Goal: Task Accomplishment & Management: Manage account settings

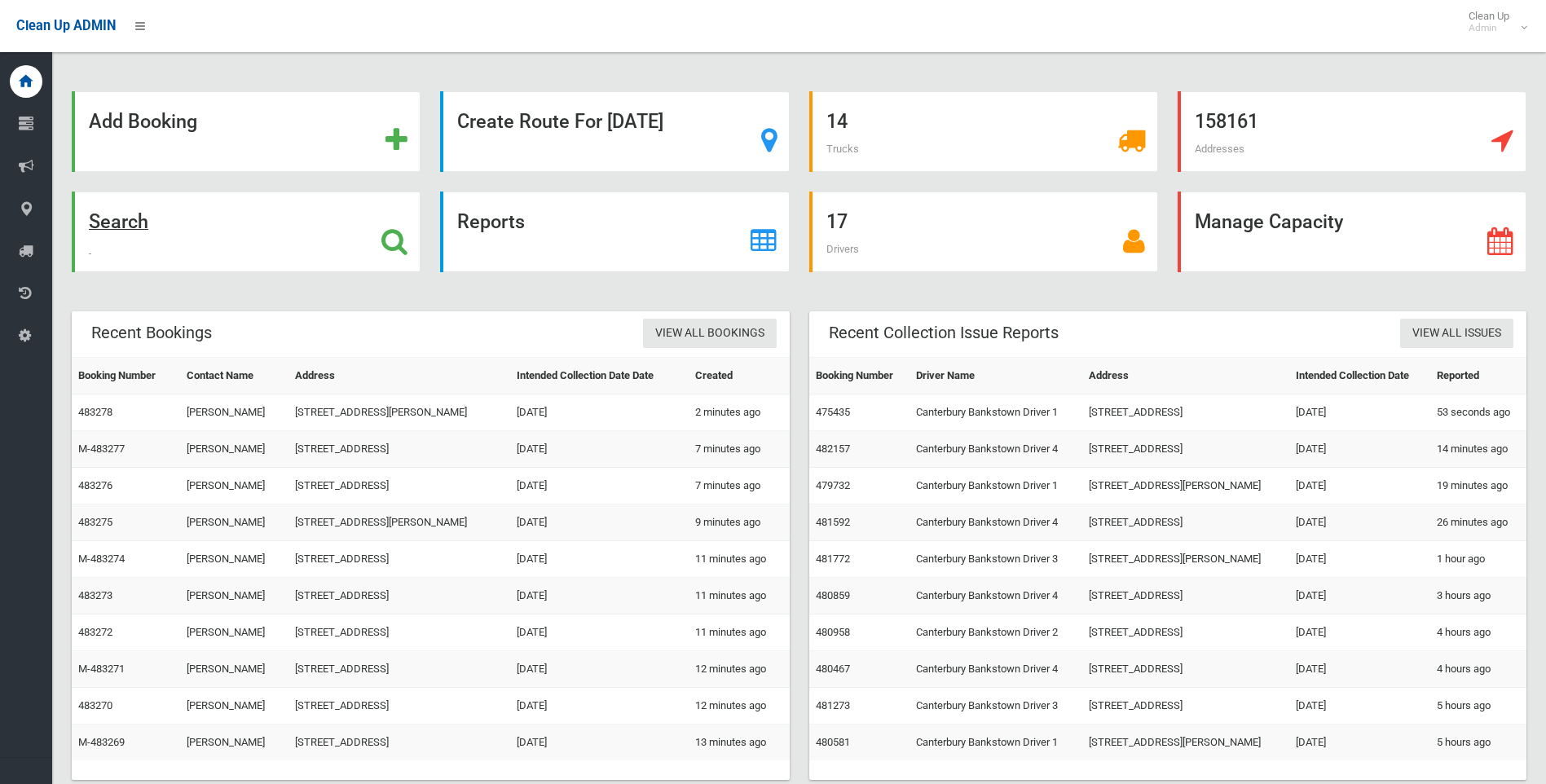
click at [118, 223] on strong "Search" at bounding box center [118, 222] width 60 height 23
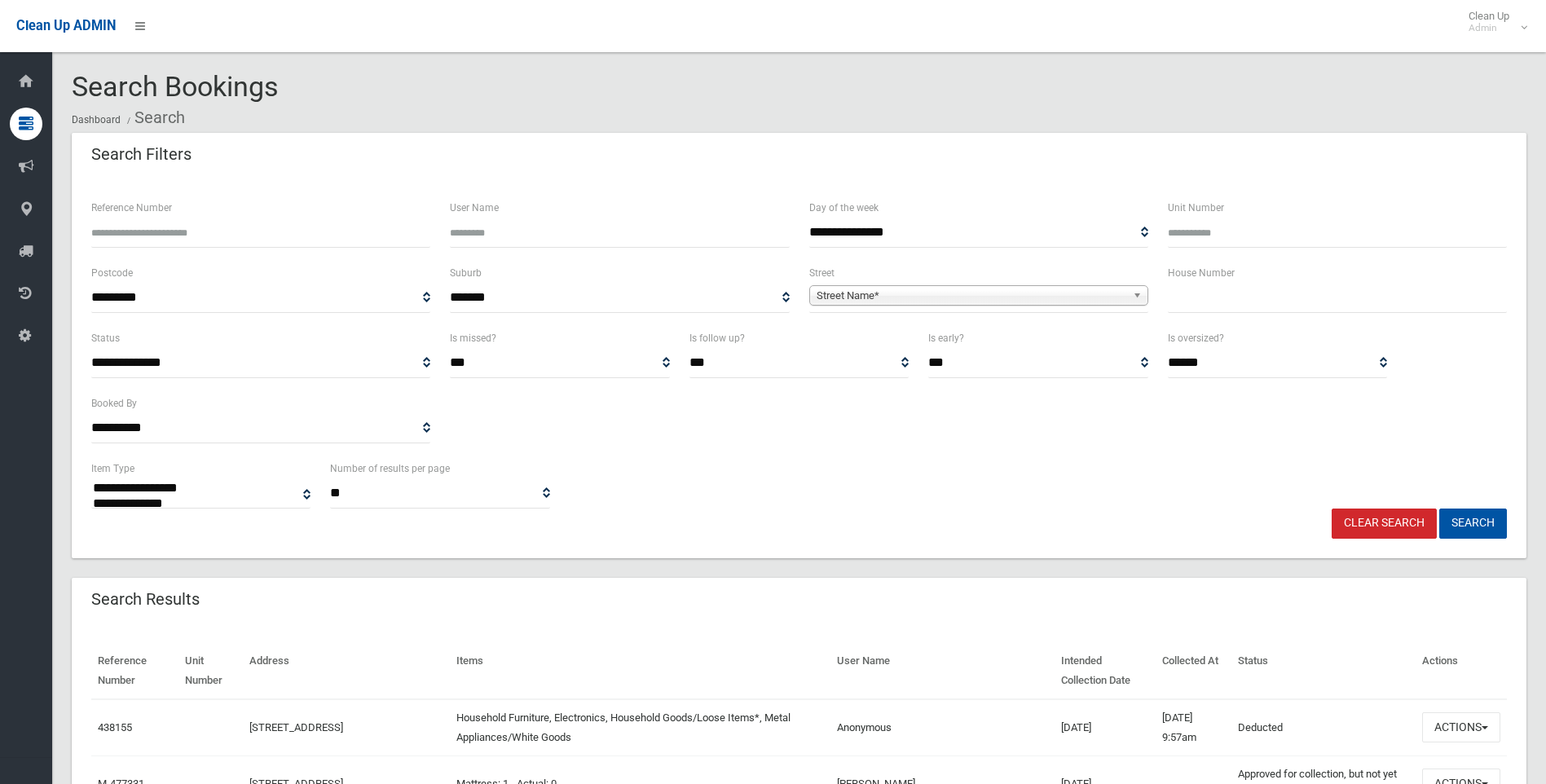
select select
click at [1209, 301] on input "text" at bounding box center [1338, 298] width 339 height 30
type input "***"
click at [837, 294] on span "Street Name*" at bounding box center [971, 295] width 310 height 20
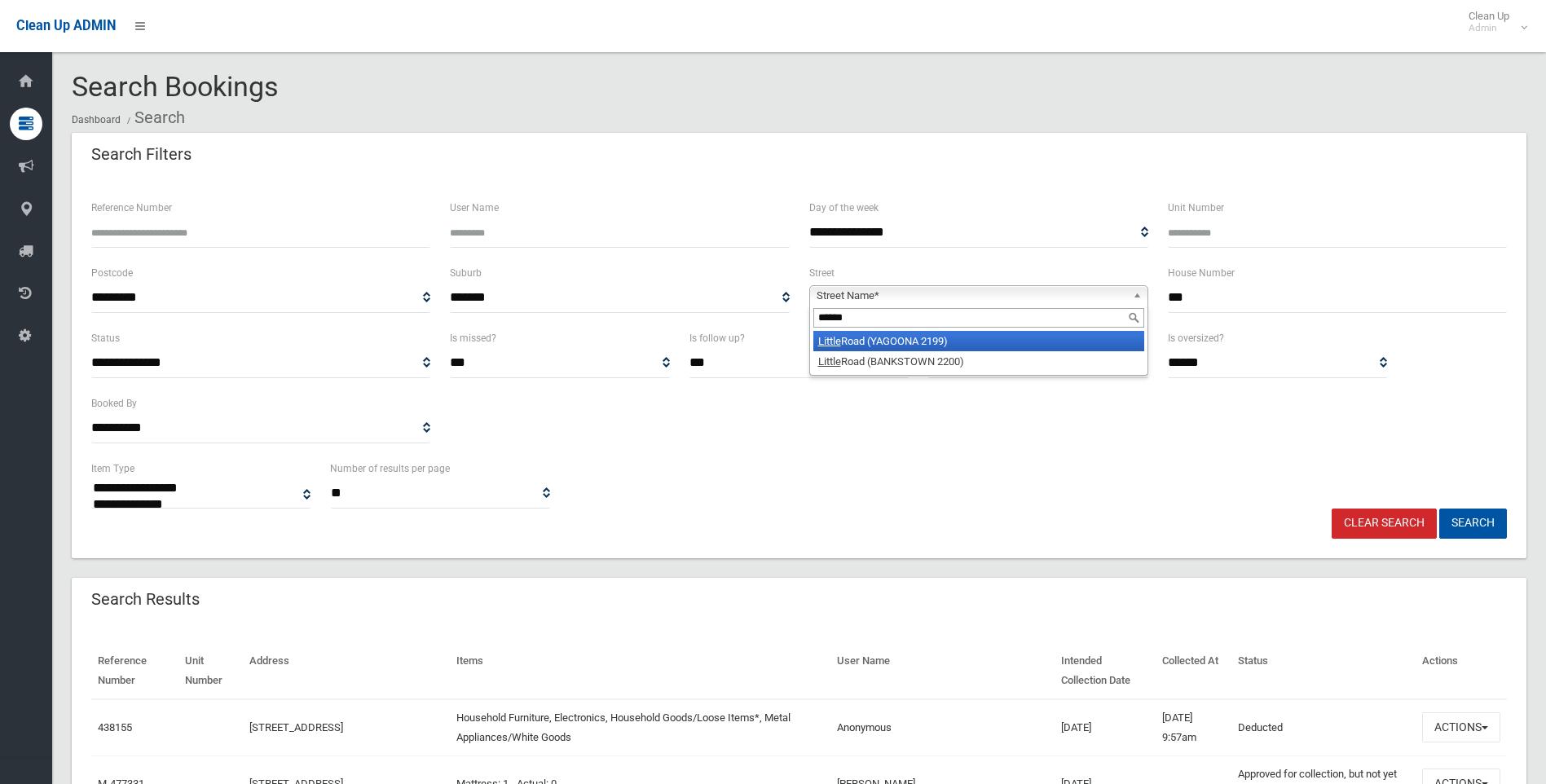
type input "******"
click at [831, 342] on em "Little" at bounding box center [830, 341] width 23 height 12
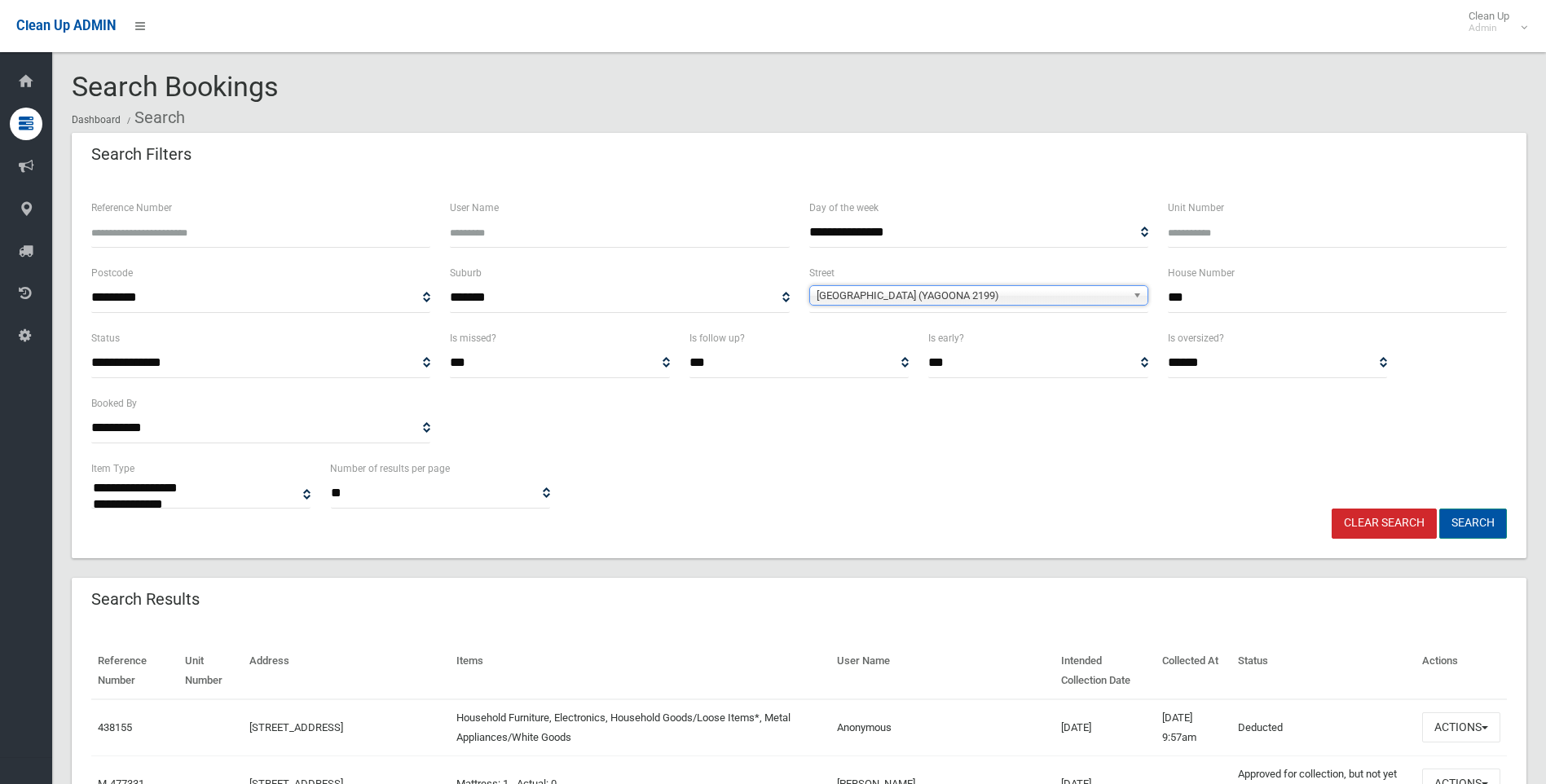
click at [1476, 524] on button "Search" at bounding box center [1472, 524] width 67 height 30
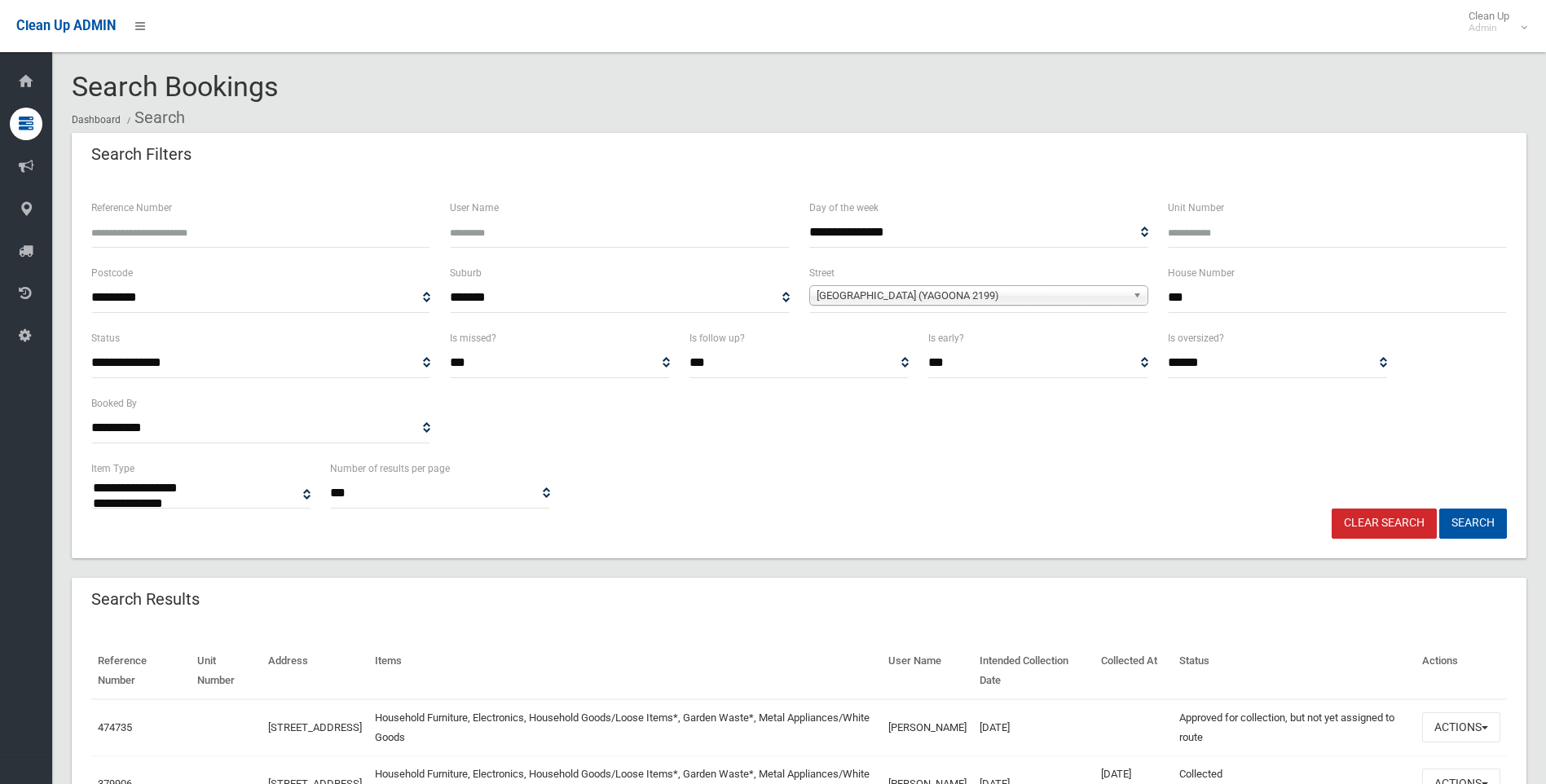
select select
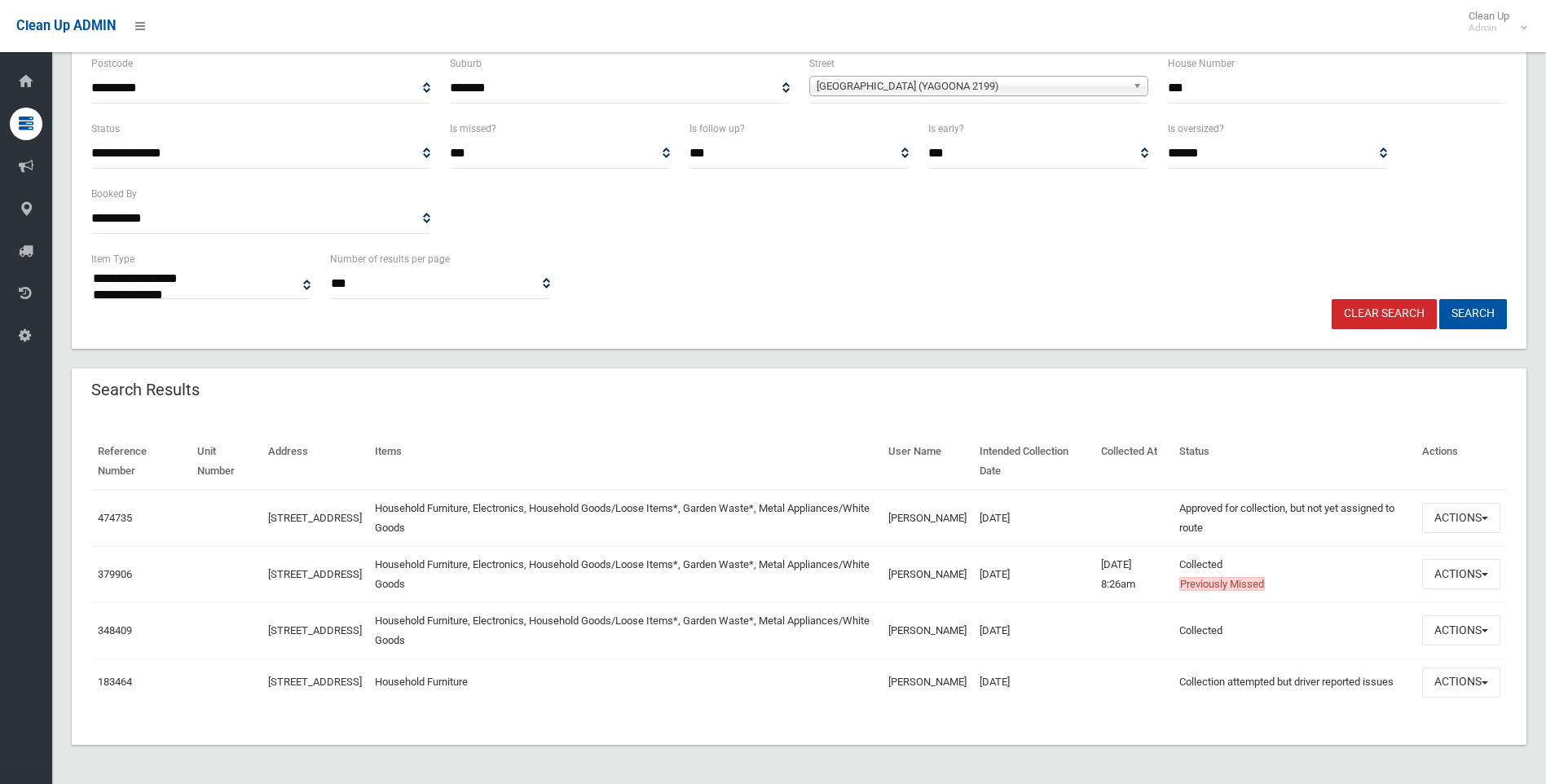
scroll to position [219, 0]
click at [1483, 506] on button "Actions" at bounding box center [1461, 518] width 79 height 30
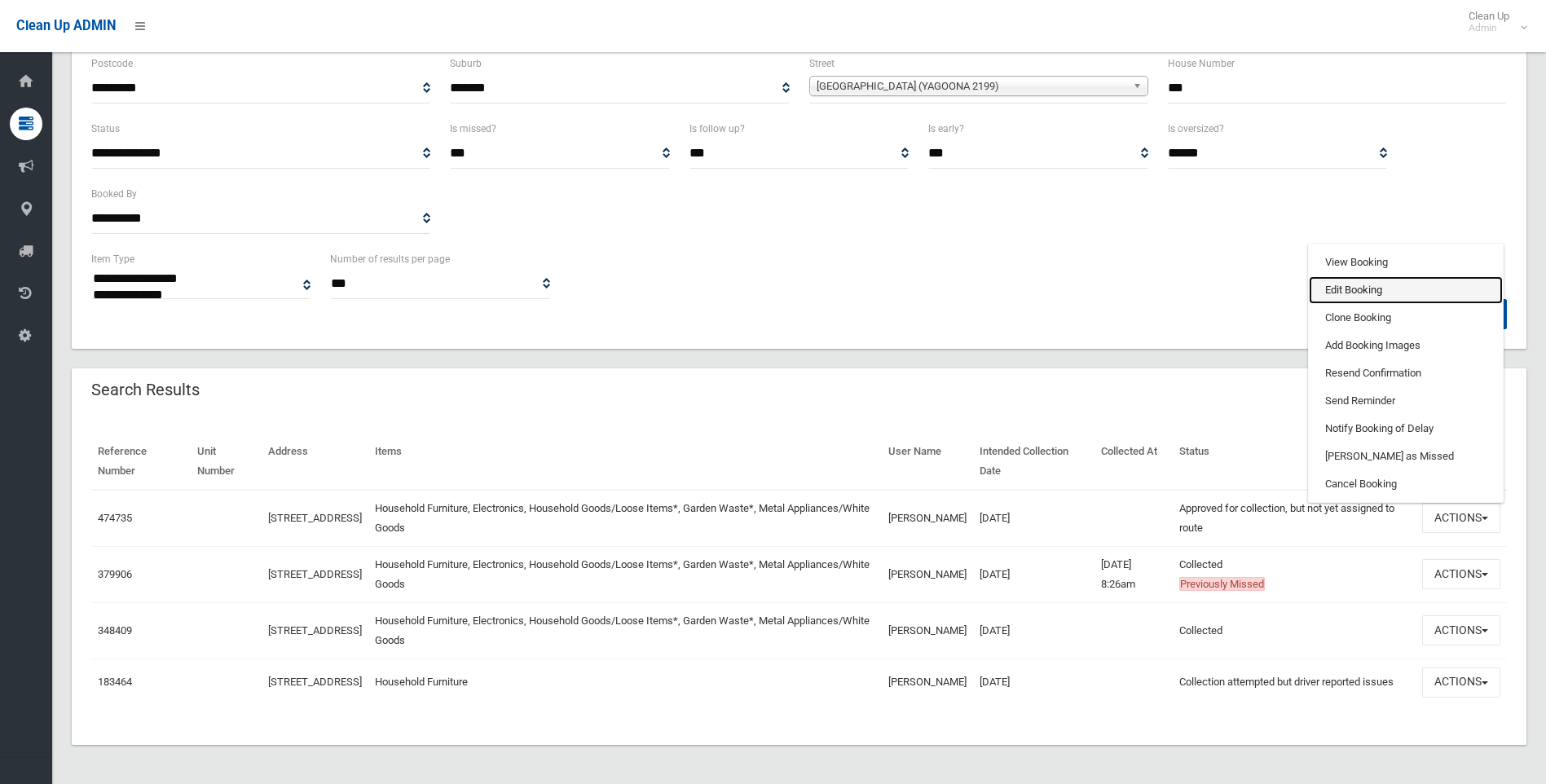
click at [1361, 284] on link "Edit Booking" at bounding box center [1406, 290] width 194 height 27
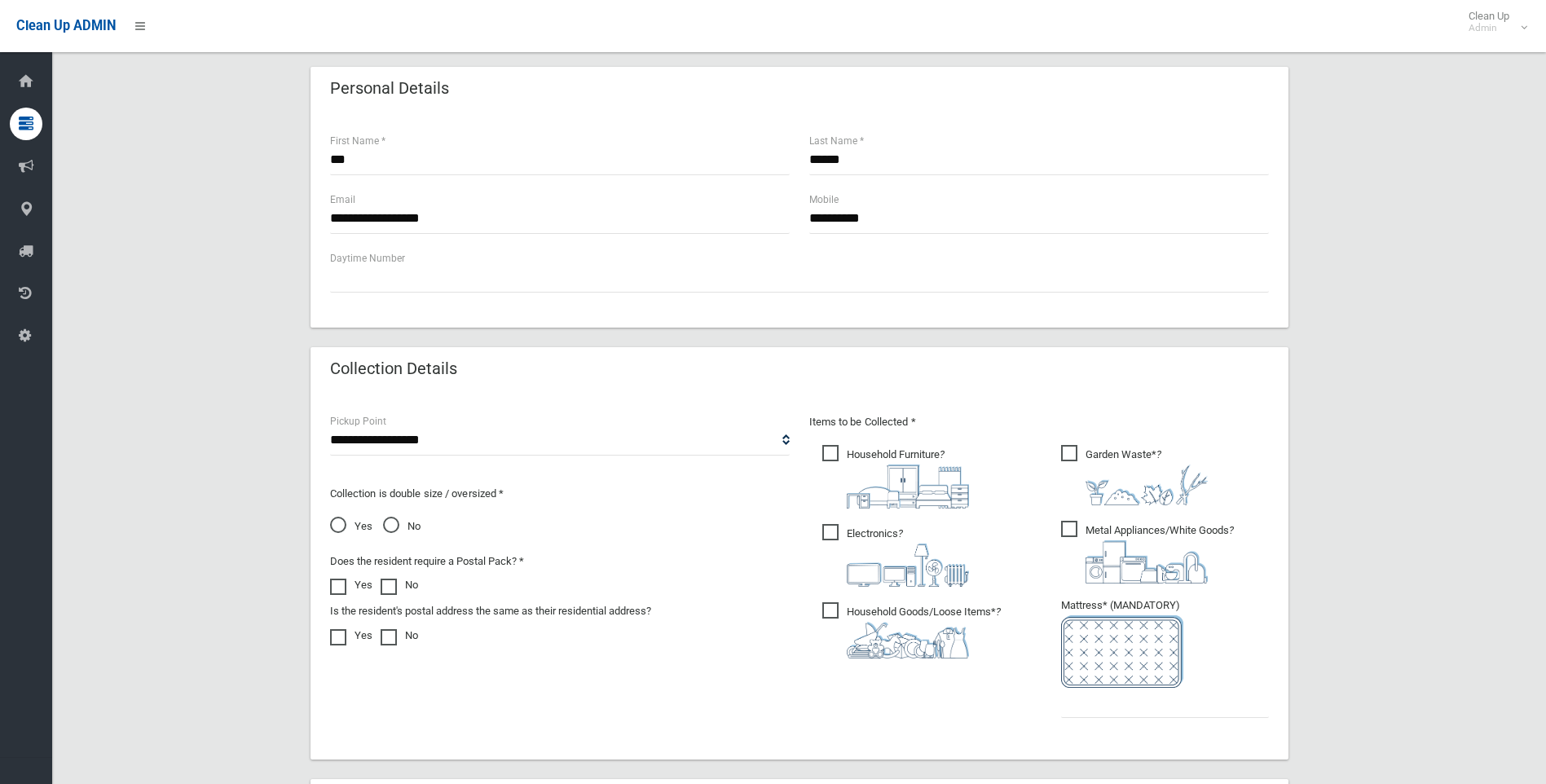
scroll to position [570, 0]
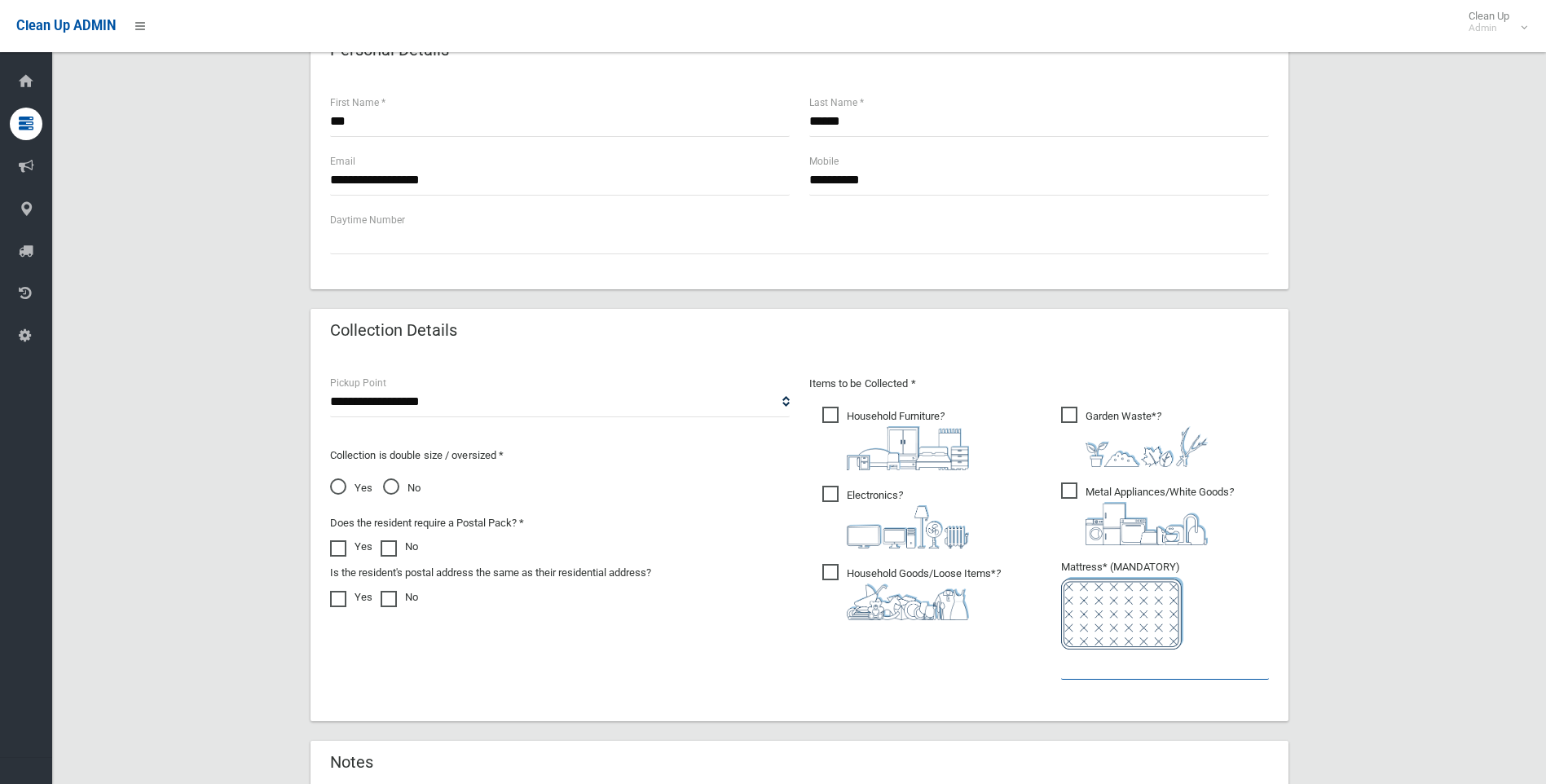
click at [1086, 671] on input "text" at bounding box center [1164, 665] width 207 height 30
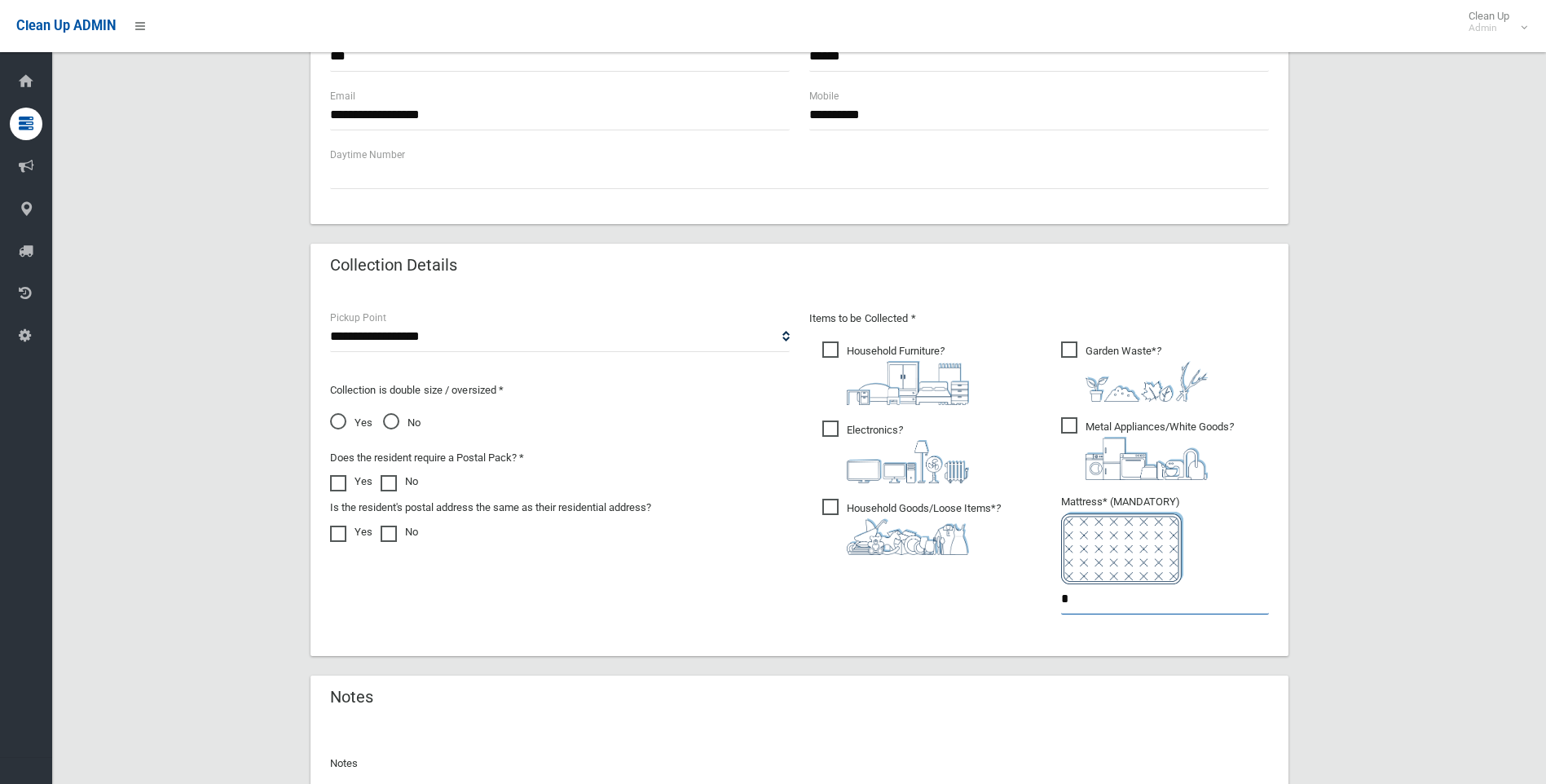
scroll to position [820, 0]
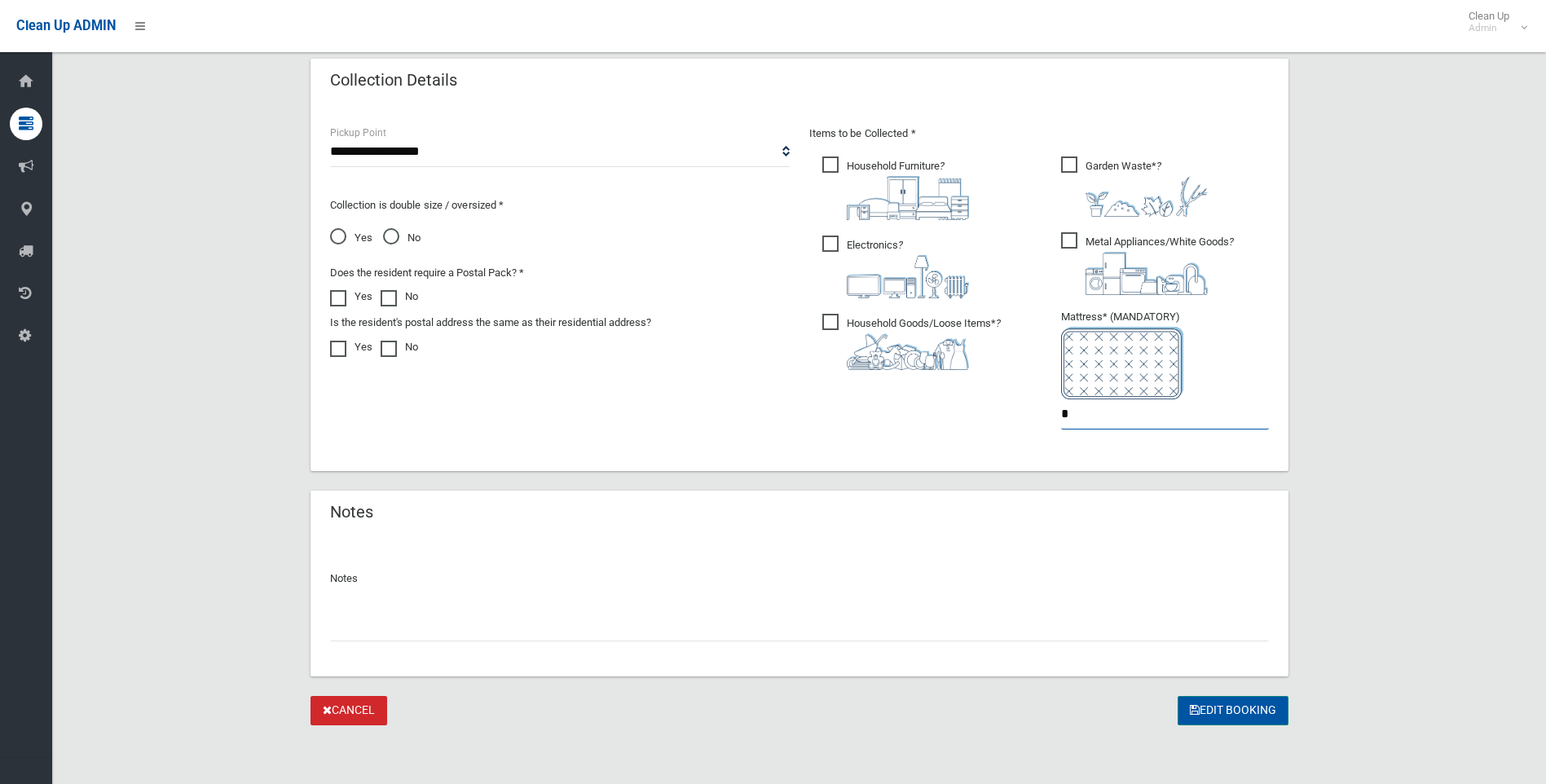
type input "*"
click at [1213, 708] on button "Edit Booking" at bounding box center [1232, 711] width 111 height 30
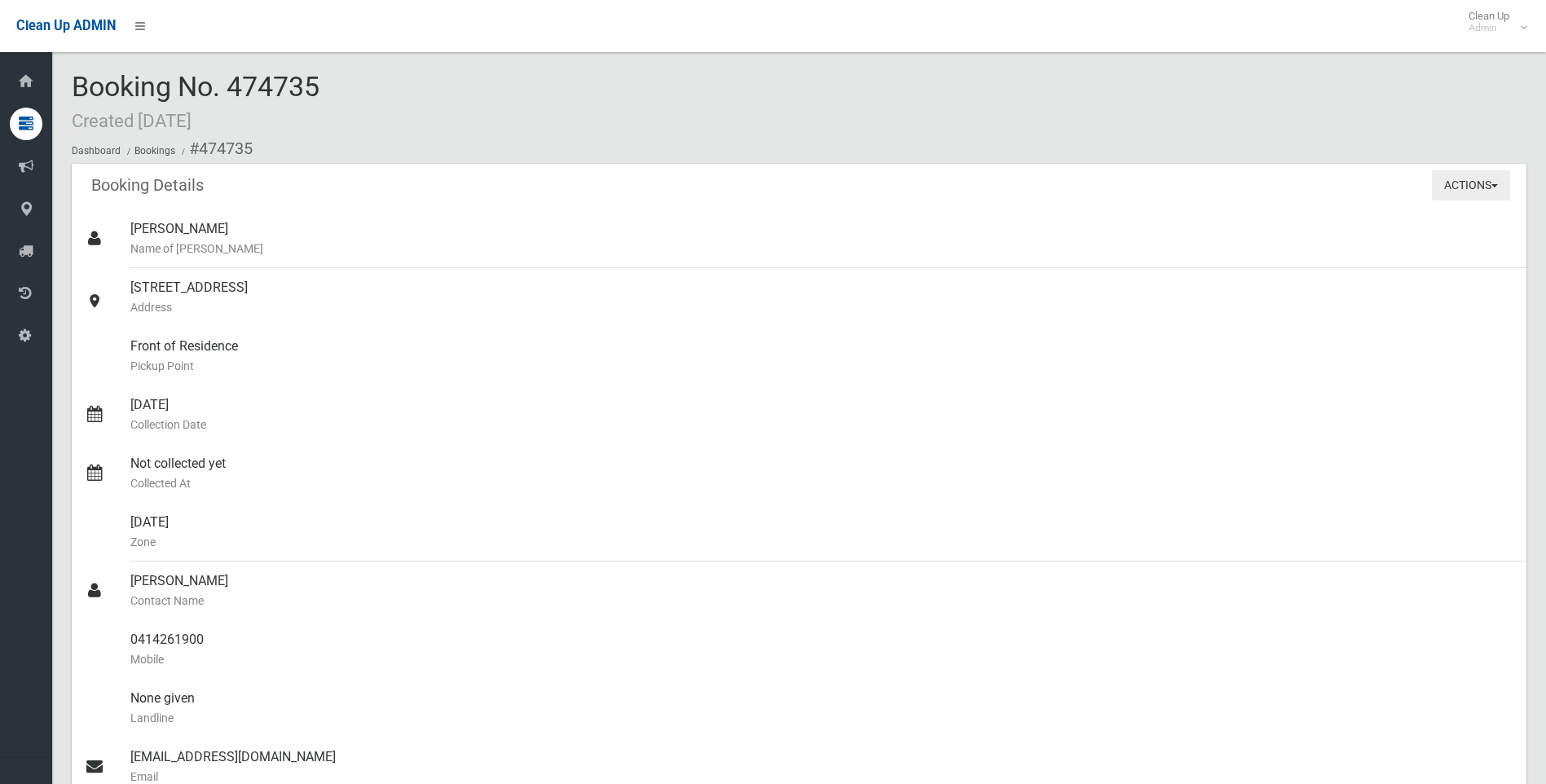
click at [1493, 187] on span "button" at bounding box center [1494, 185] width 7 height 3
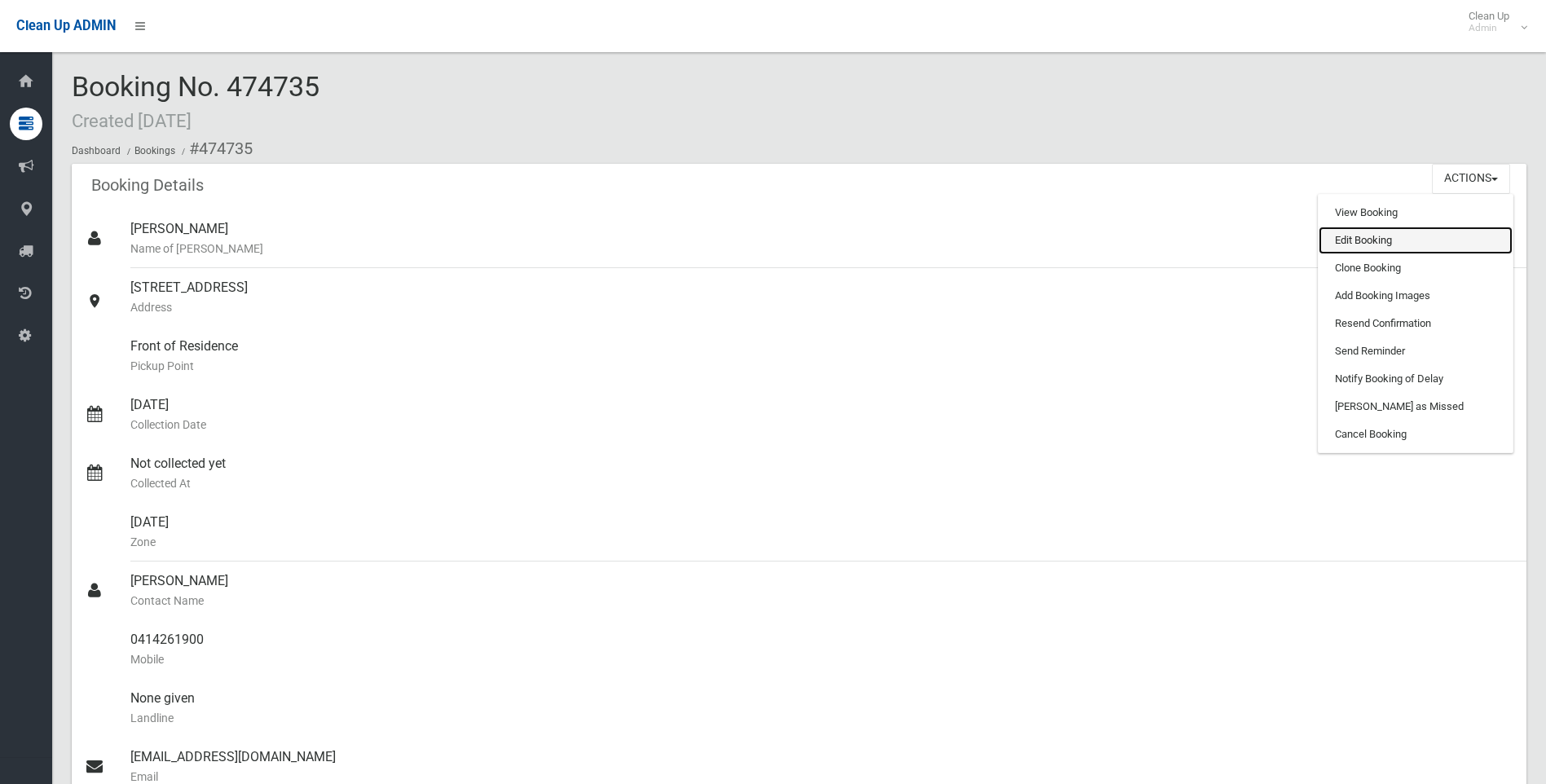
click at [1357, 240] on link "Edit Booking" at bounding box center [1415, 240] width 194 height 27
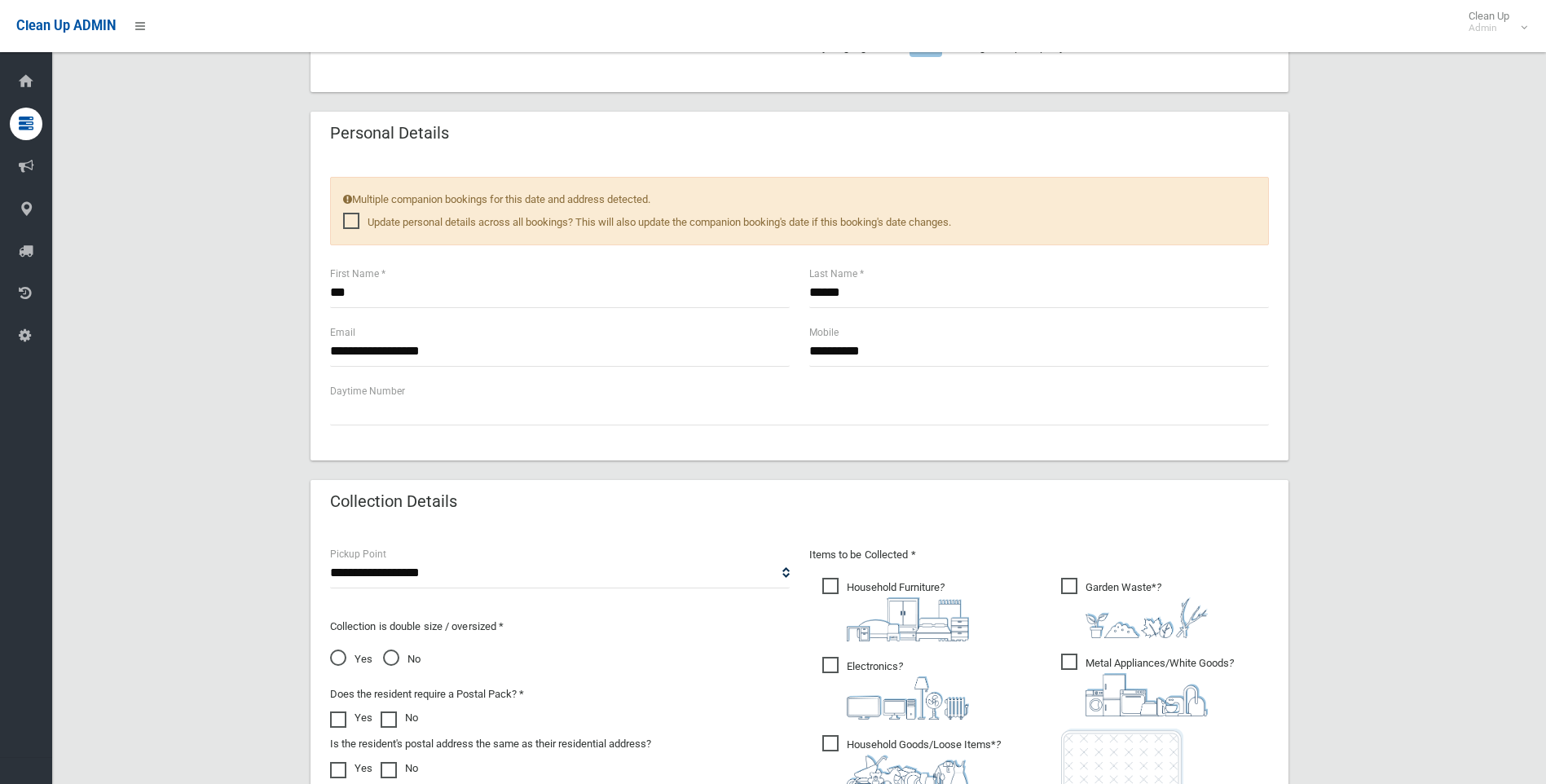
scroll to position [685, 0]
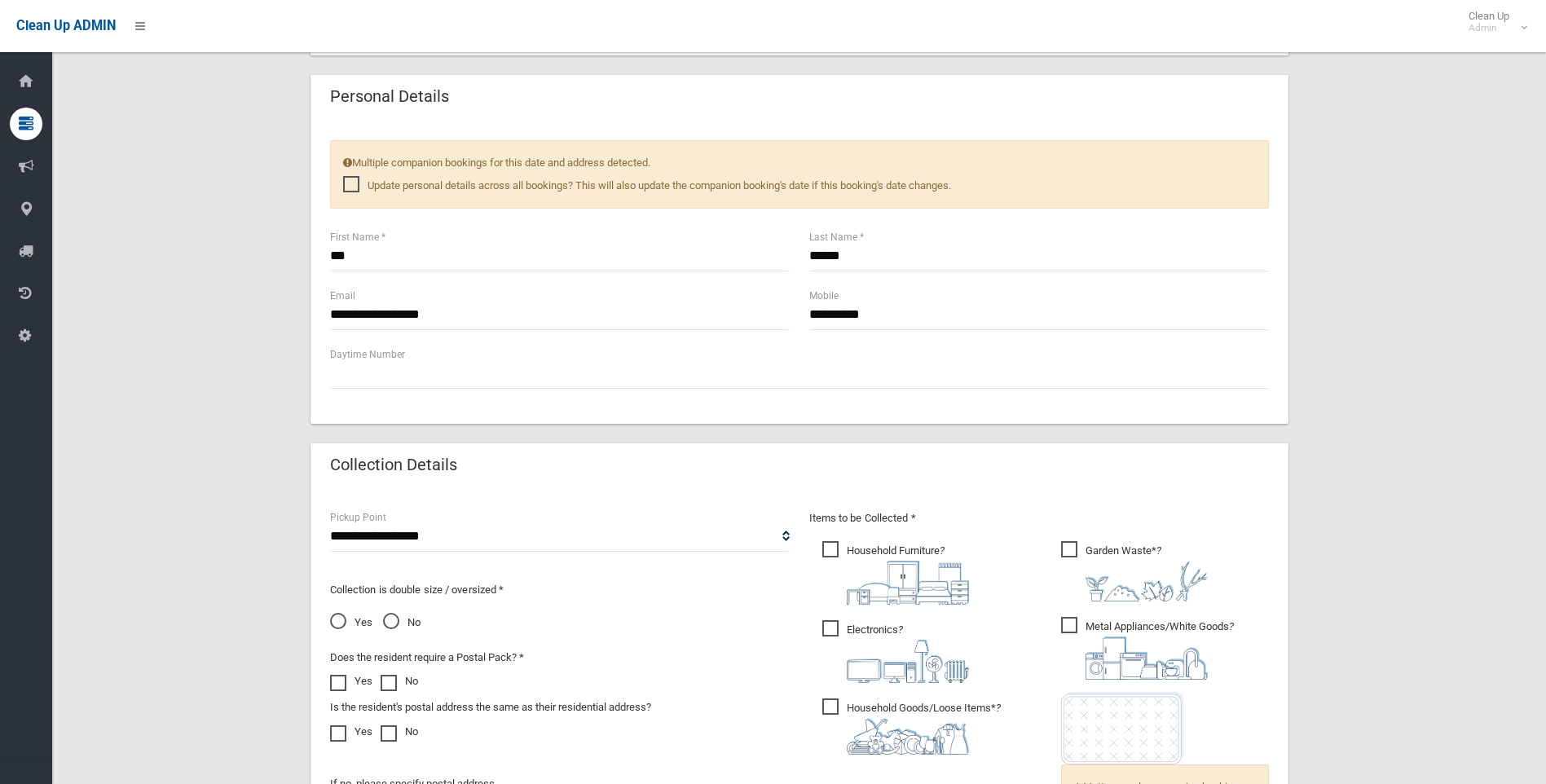
click at [336, 622] on span "Yes" at bounding box center [351, 622] width 43 height 20
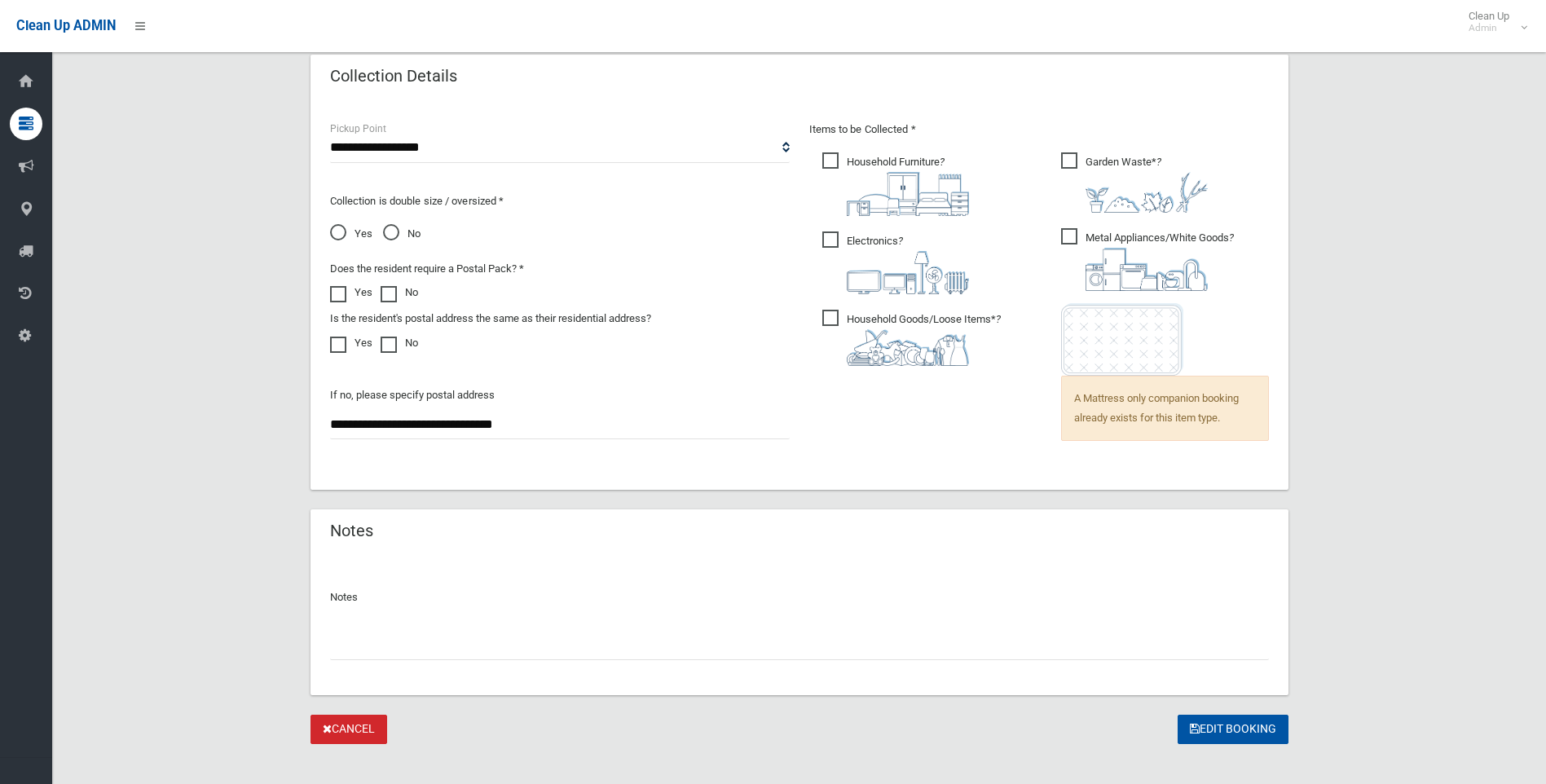
scroll to position [1092, 0]
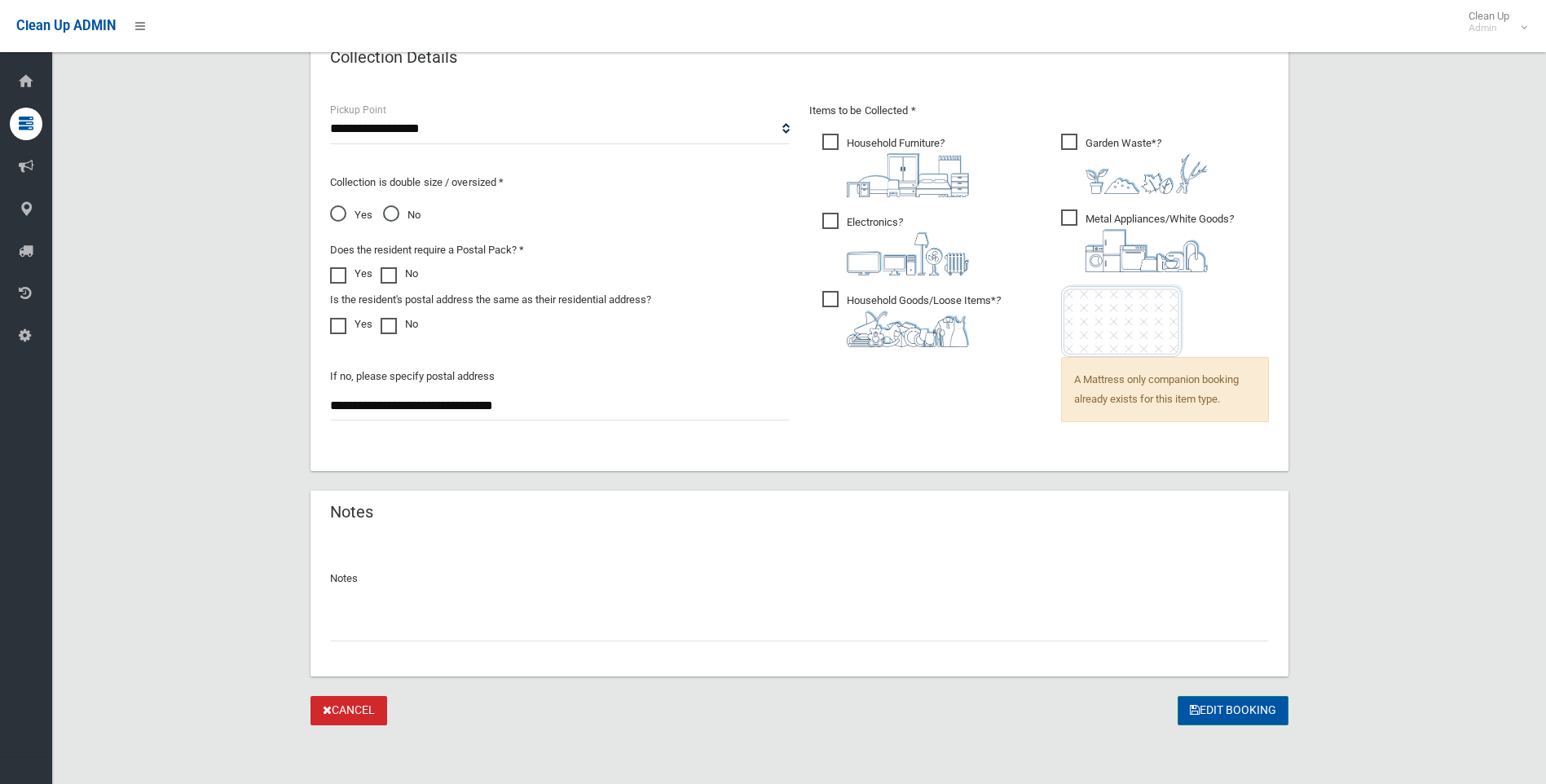
click at [1234, 711] on button "Edit Booking" at bounding box center [1232, 711] width 111 height 30
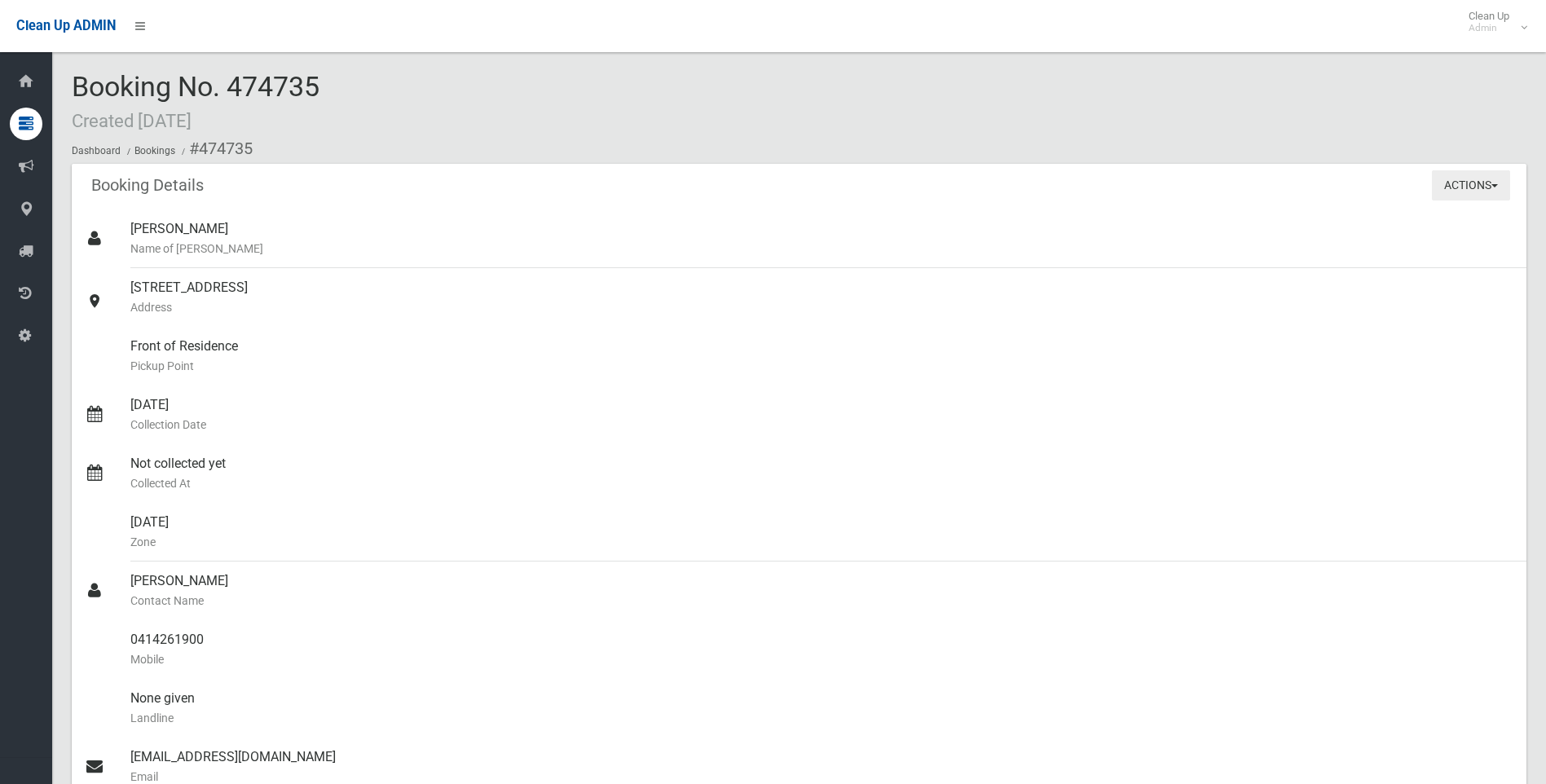
click at [1494, 187] on span "button" at bounding box center [1494, 185] width 7 height 3
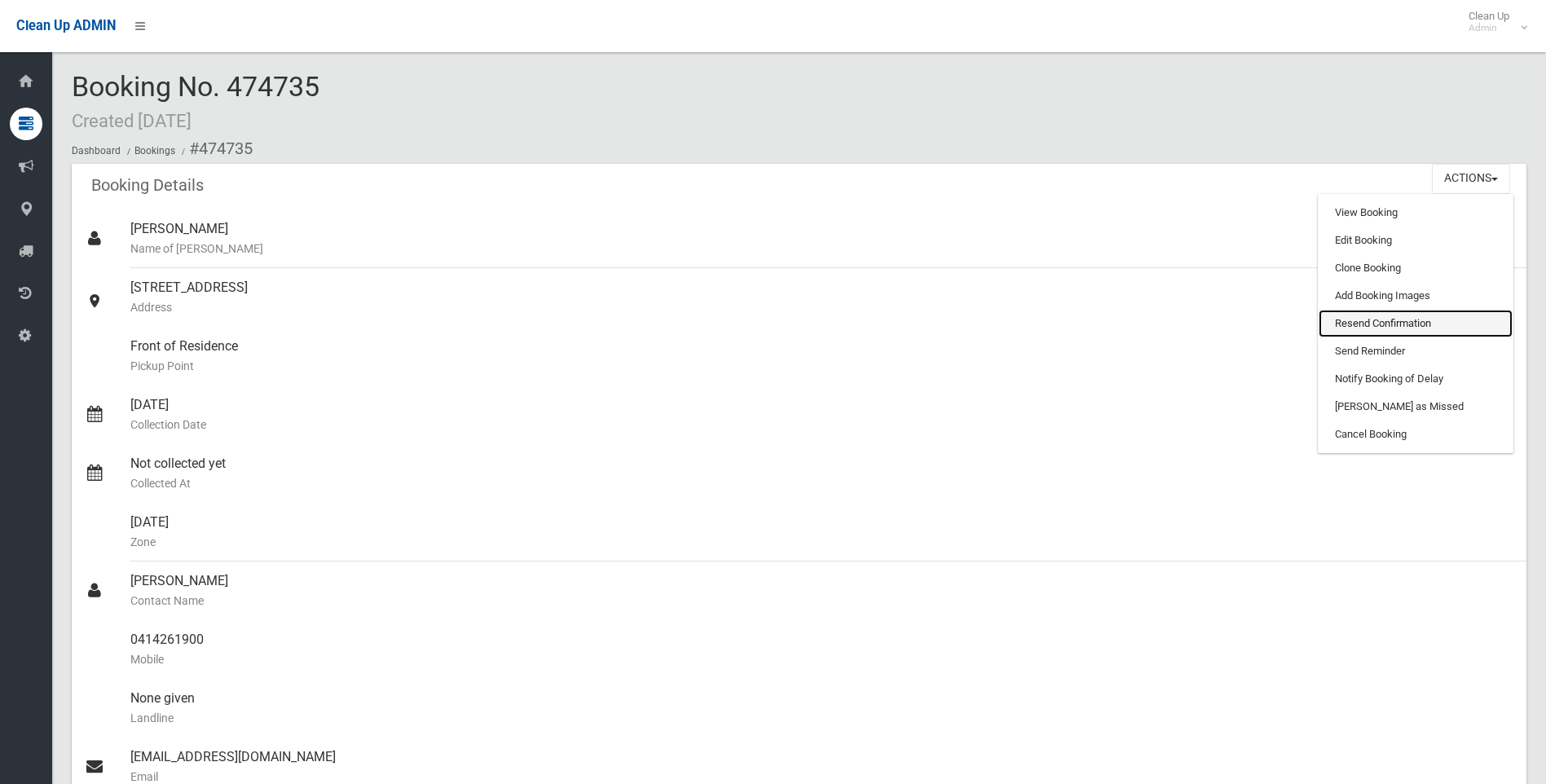
click at [1398, 325] on link "Resend Confirmation" at bounding box center [1415, 323] width 194 height 27
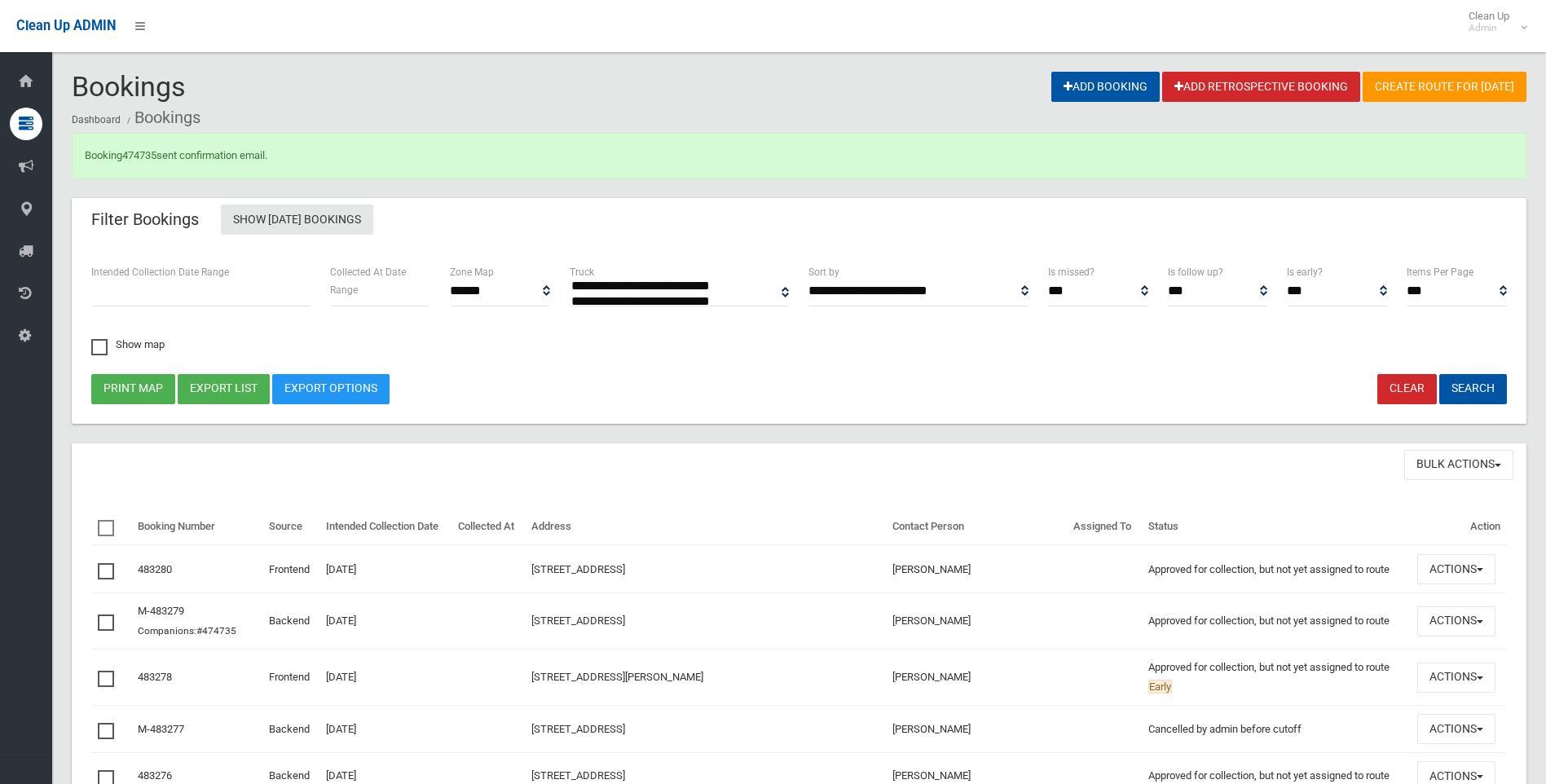
select select
